Goal: Obtain resource: Obtain resource

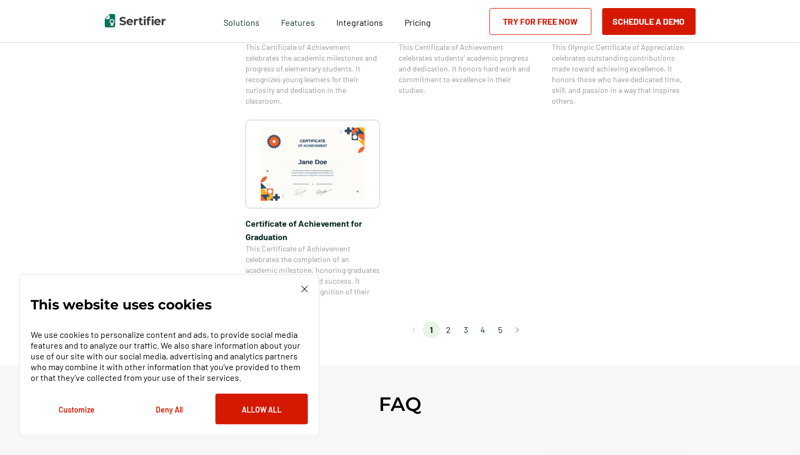
scroll to position [923, 0]
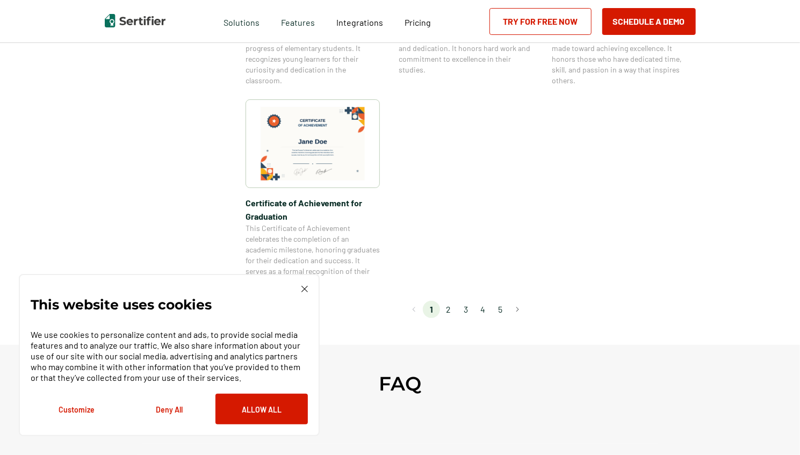
click at [455, 308] on li "2" at bounding box center [448, 309] width 17 height 17
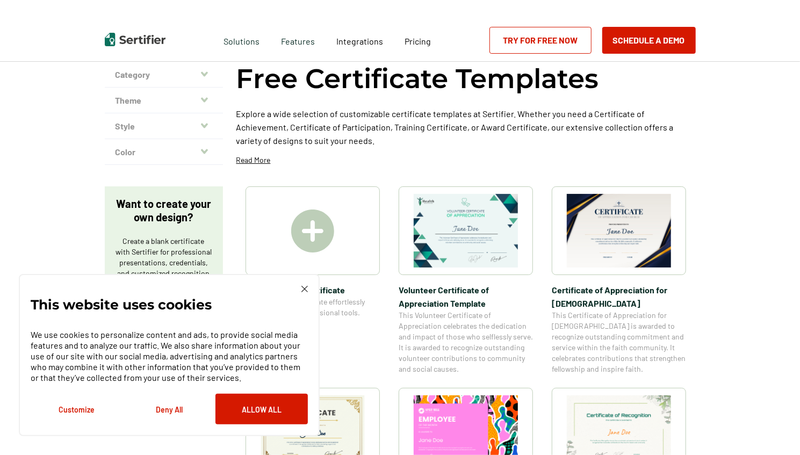
scroll to position [0, 0]
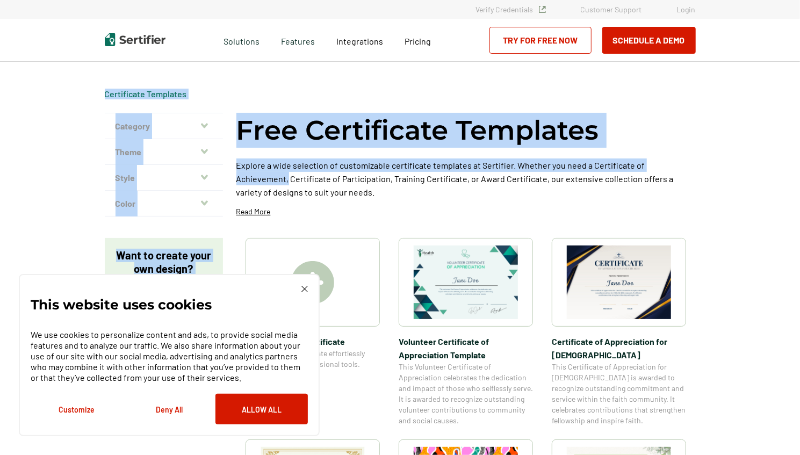
drag, startPoint x: 800, startPoint y: 77, endPoint x: 806, endPoint y: 110, distance: 33.3
click at [800, 110] on html "Verify Credentials Customer Support Login Request A Demo Let us present you the…" at bounding box center [400, 227] width 800 height 455
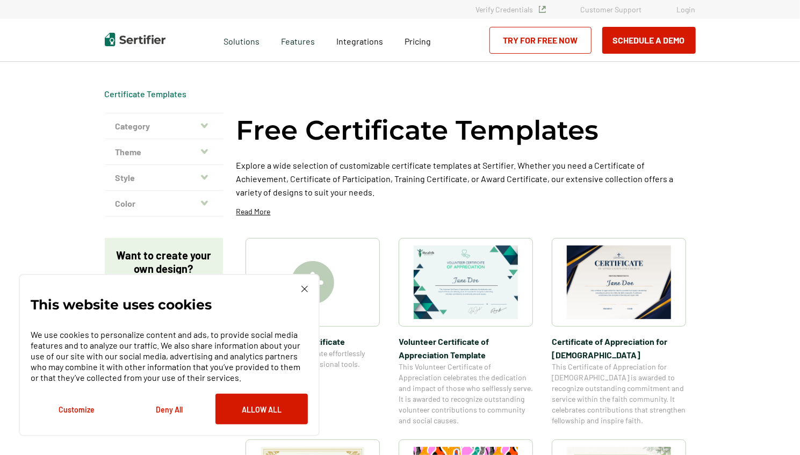
drag, startPoint x: 806, startPoint y: 110, endPoint x: 749, endPoint y: 190, distance: 98.0
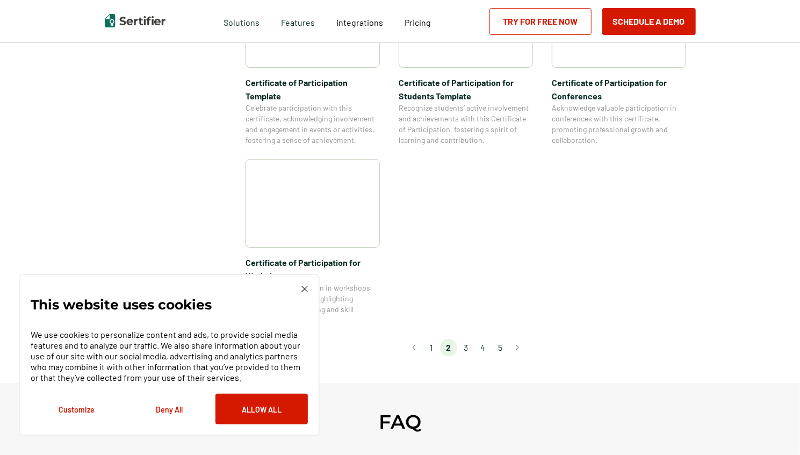
scroll to position [896, 0]
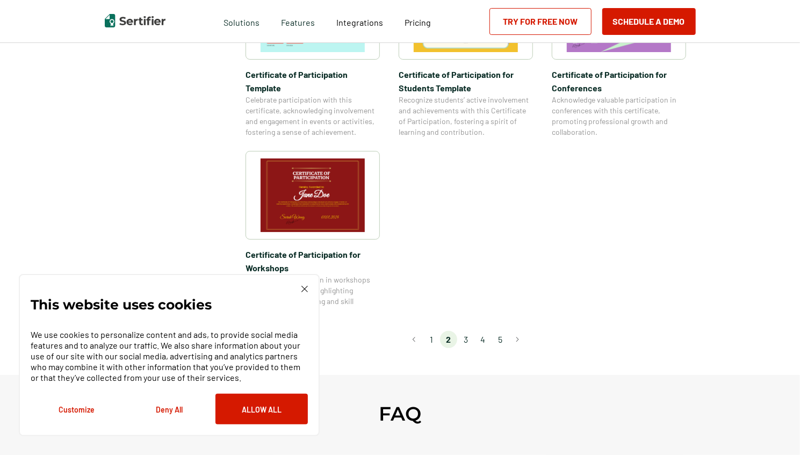
click at [465, 331] on li "3" at bounding box center [465, 339] width 17 height 17
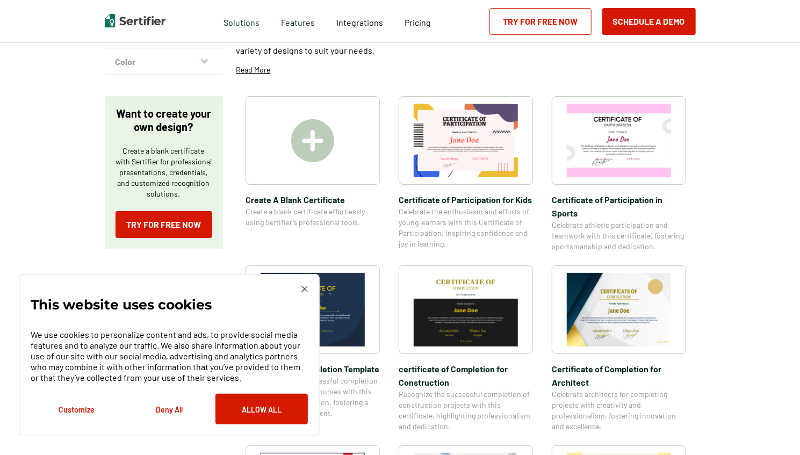
scroll to position [143, 0]
